Goal: Transaction & Acquisition: Subscribe to service/newsletter

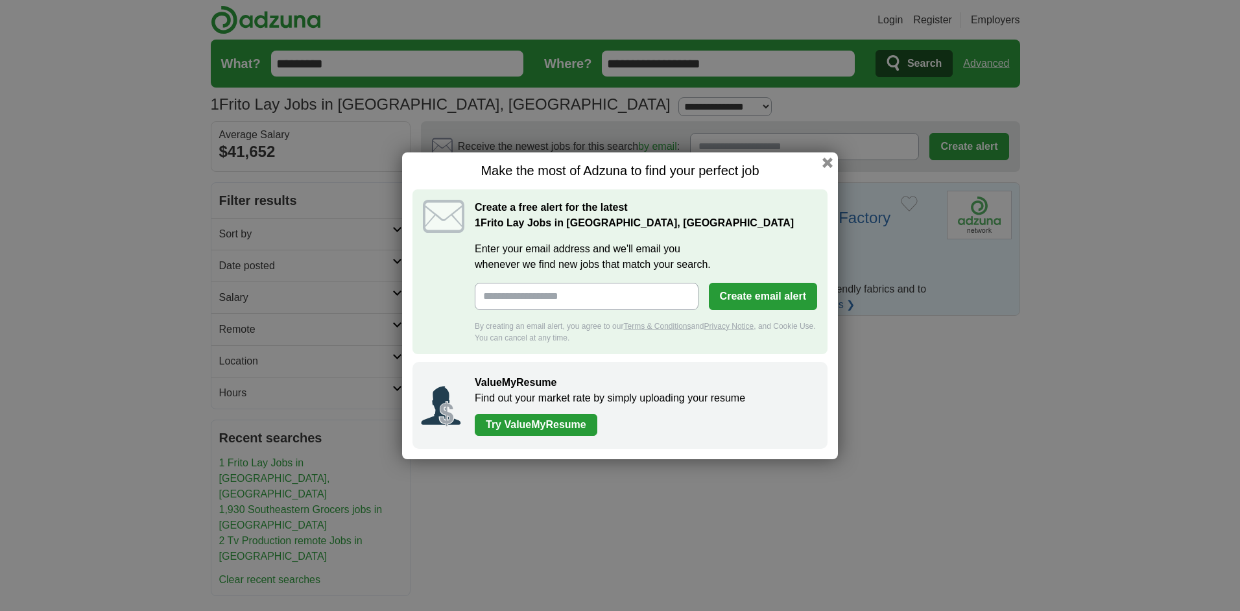
click at [488, 296] on input "Enter your email address and we'll email you whenever we find new jobs that mat…" at bounding box center [587, 296] width 224 height 27
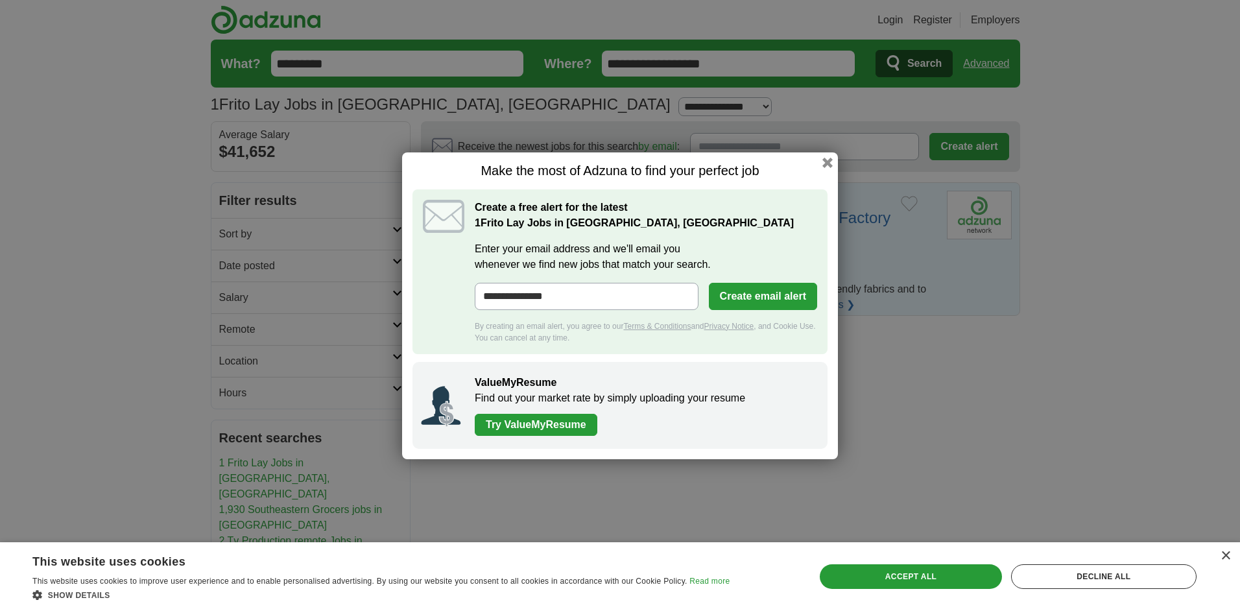
type input "**********"
click at [730, 295] on button "Create email alert" at bounding box center [763, 296] width 108 height 27
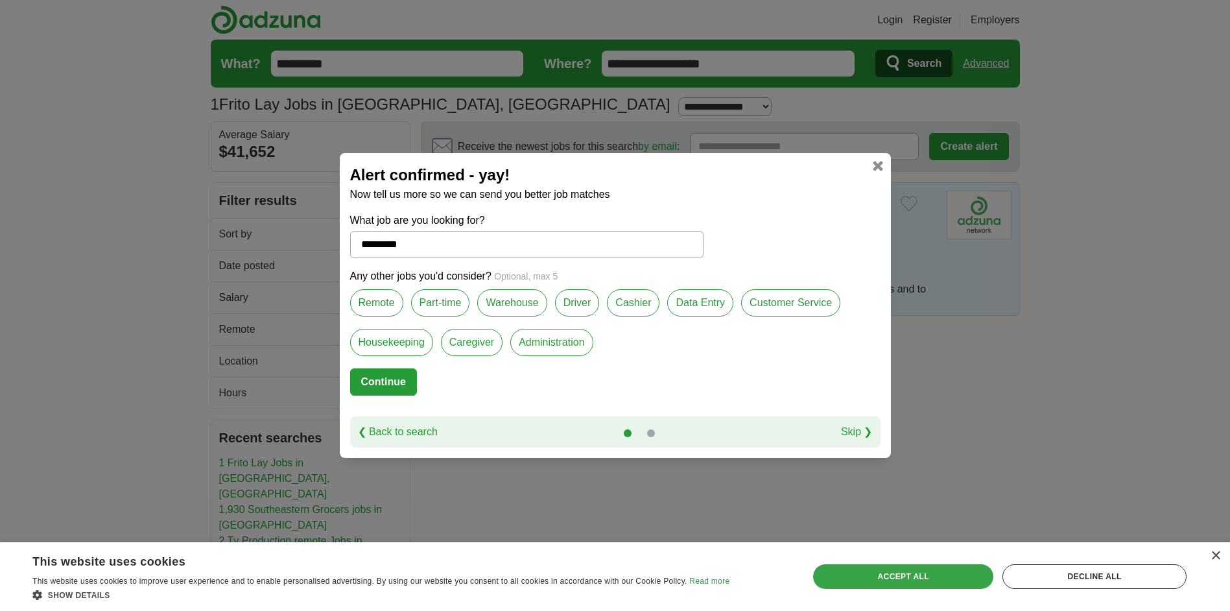
click at [886, 569] on div "Accept all" at bounding box center [903, 576] width 180 height 25
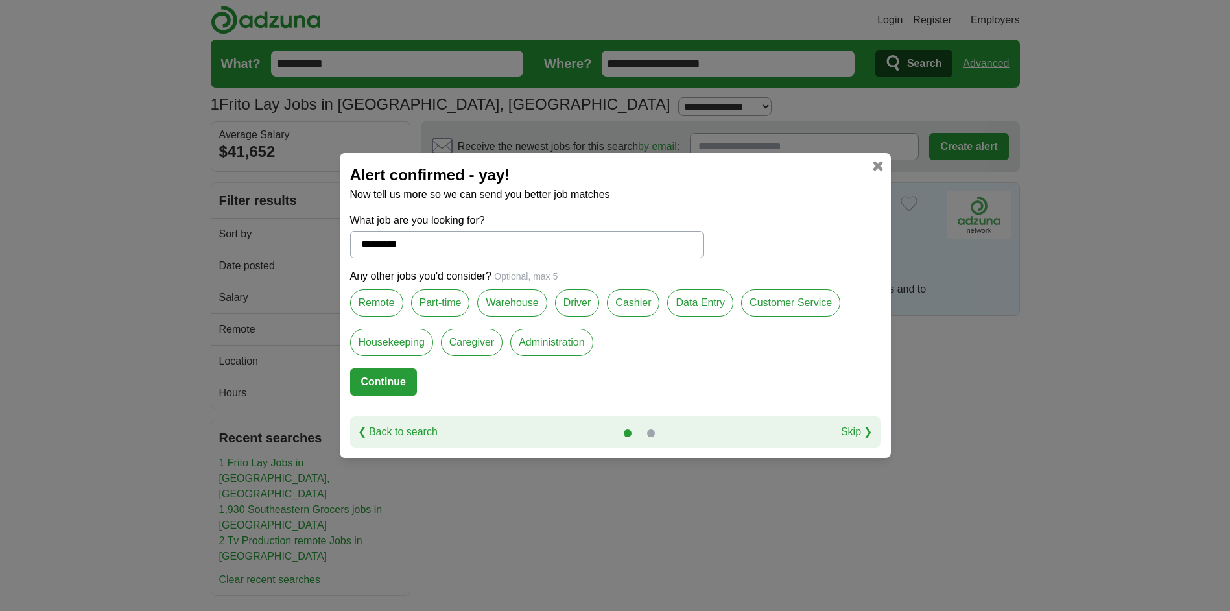
click at [377, 375] on button "Continue" at bounding box center [383, 381] width 67 height 27
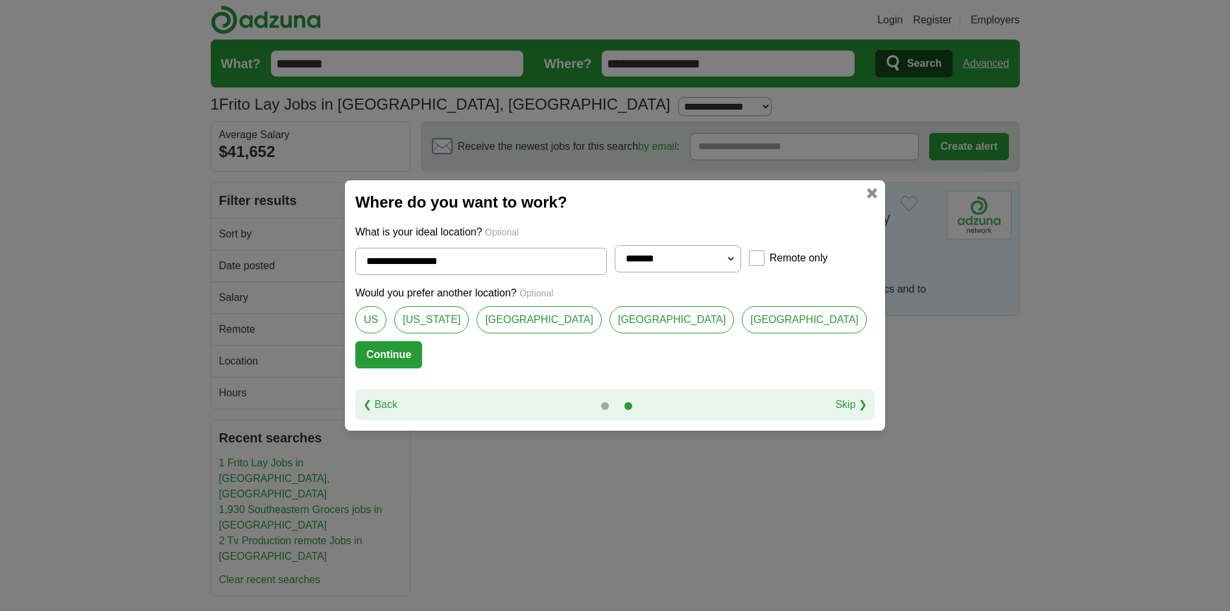
click at [567, 318] on link "[GEOGRAPHIC_DATA]" at bounding box center [539, 319] width 125 height 27
type input "**********"
click at [422, 351] on button "Continue" at bounding box center [388, 354] width 67 height 27
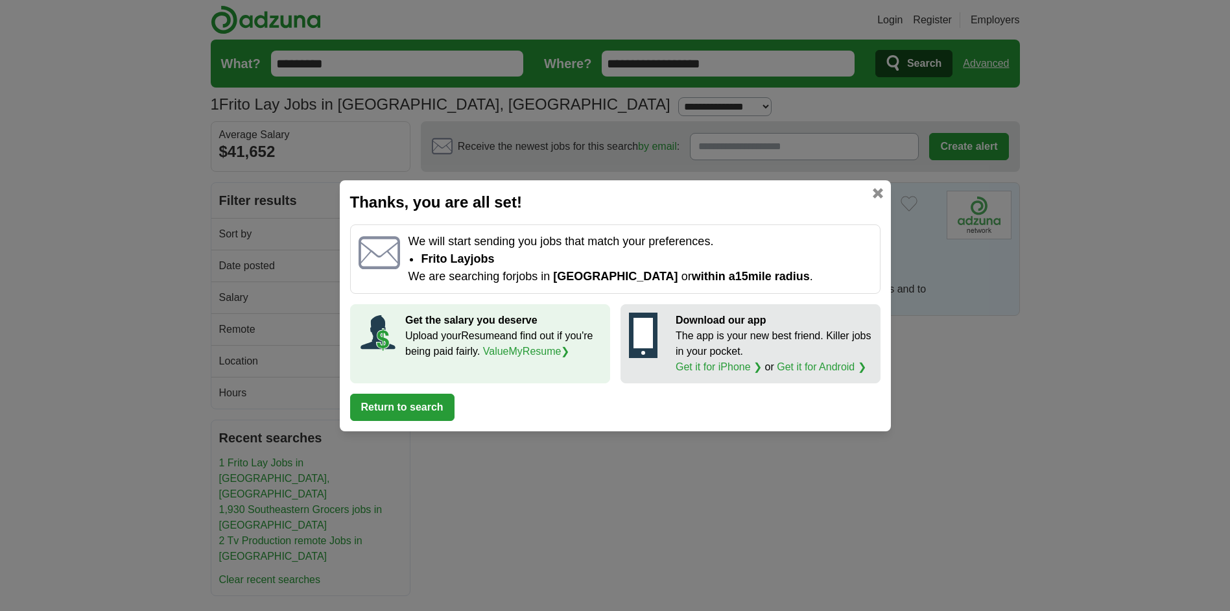
click at [879, 189] on link at bounding box center [878, 193] width 10 height 10
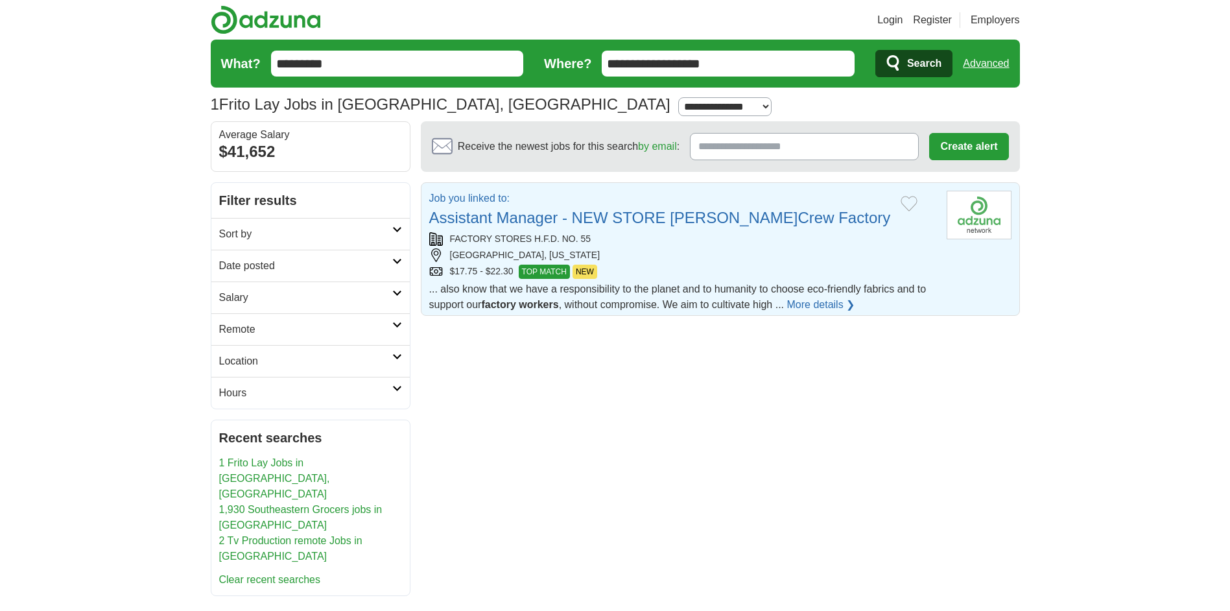
click at [533, 217] on link "Assistant Manager - NEW STORE [PERSON_NAME]Crew Factory" at bounding box center [660, 218] width 462 height 18
click at [597, 218] on link "Assistant Manager - NEW STORE [PERSON_NAME]Crew Factory" at bounding box center [660, 218] width 462 height 18
